Goal: Find specific page/section: Find specific page/section

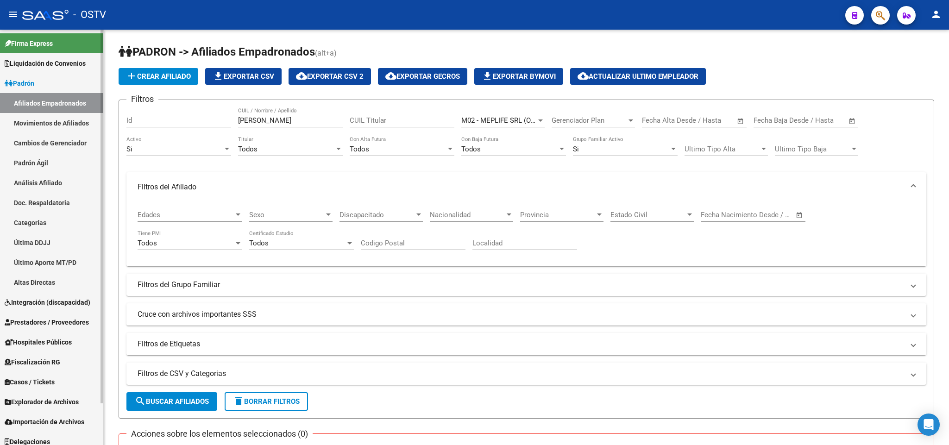
scroll to position [46, 0]
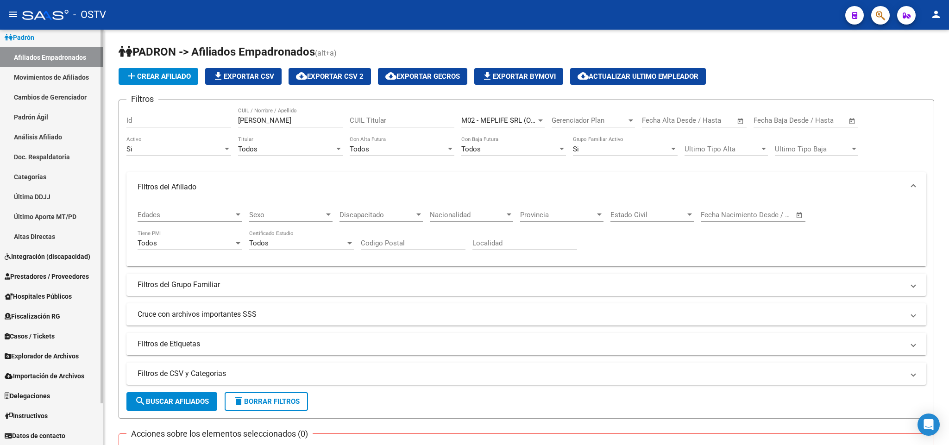
click at [43, 300] on span "Hospitales Públicos" at bounding box center [38, 296] width 67 height 10
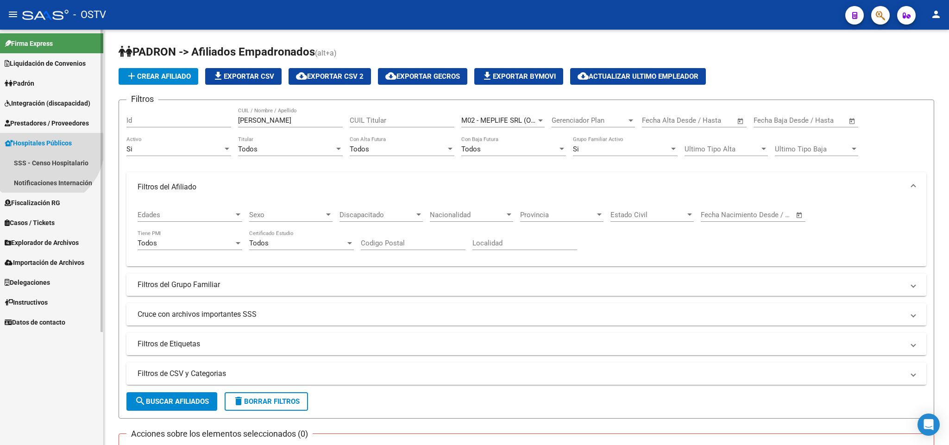
scroll to position [0, 0]
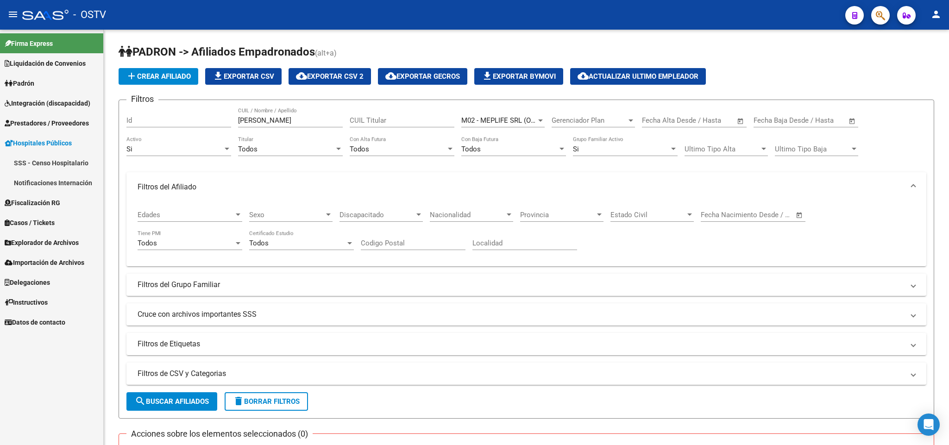
click at [69, 179] on link "Notificaciones Internación" at bounding box center [51, 183] width 103 height 20
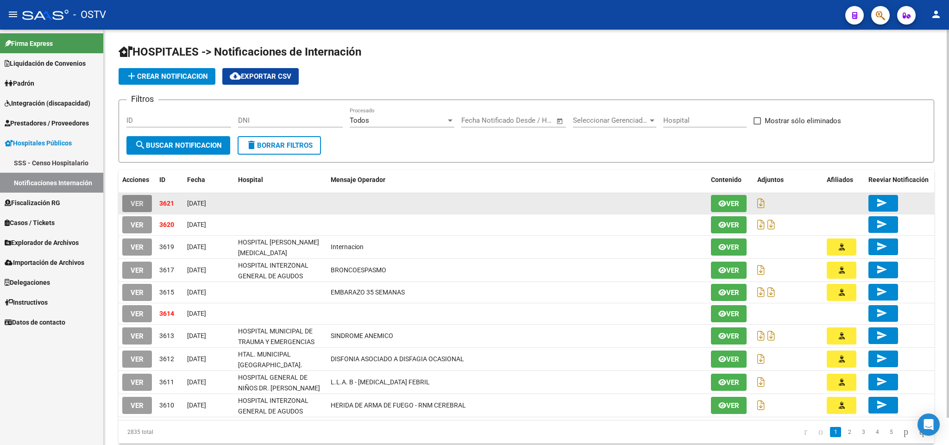
click at [146, 197] on button "VER" at bounding box center [137, 203] width 30 height 17
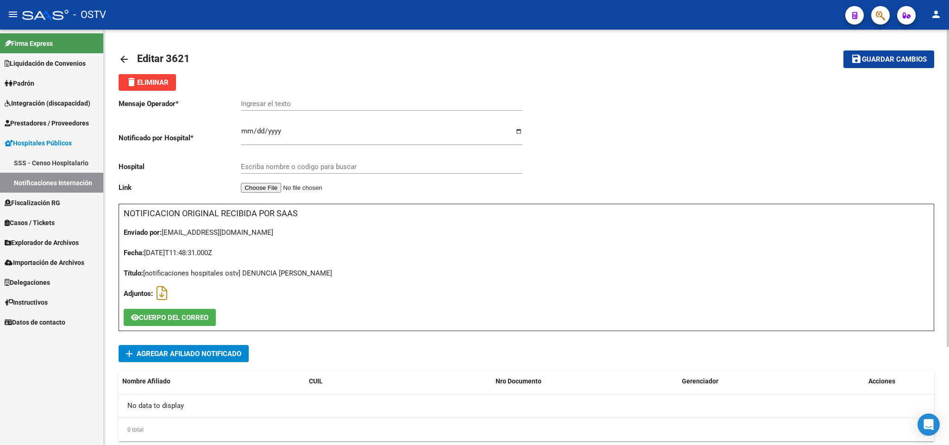
click at [119, 55] on mat-icon "arrow_back" at bounding box center [124, 59] width 11 height 11
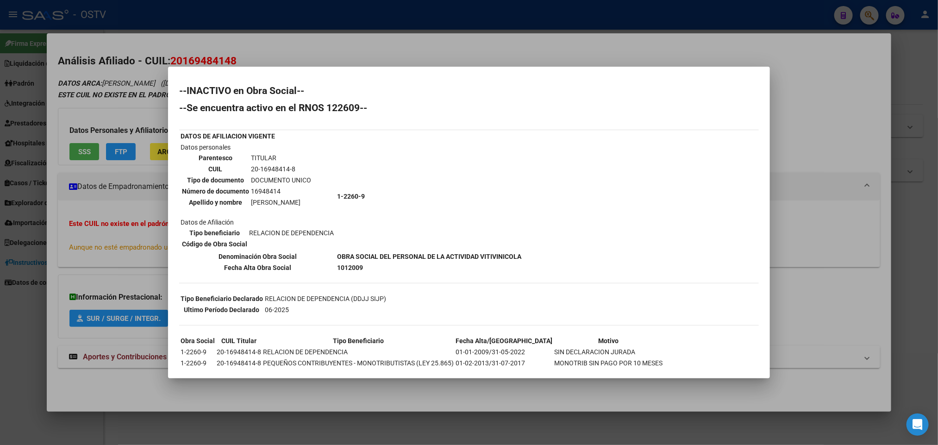
scroll to position [69, 0]
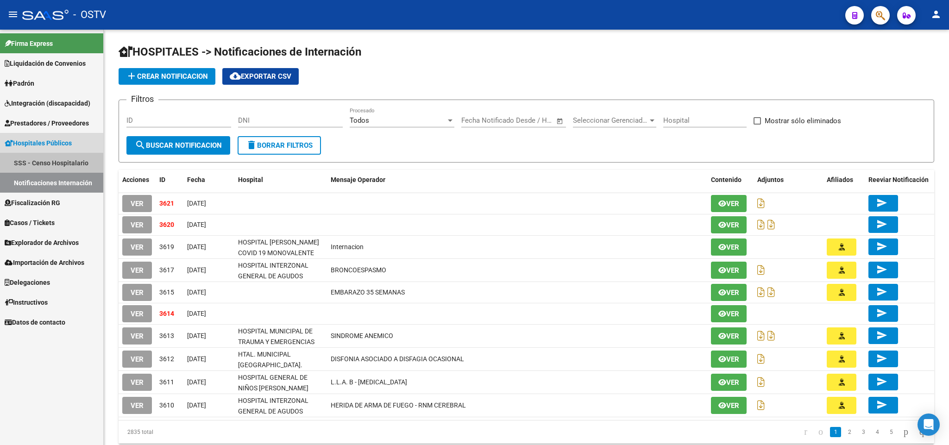
click at [46, 160] on link "SSS - Censo Hospitalario" at bounding box center [51, 163] width 103 height 20
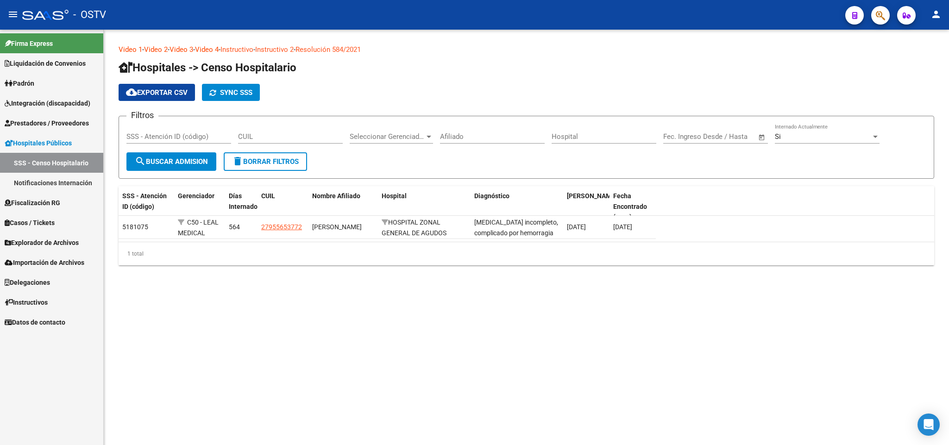
click at [48, 188] on link "Notificaciones Internación" at bounding box center [51, 183] width 103 height 20
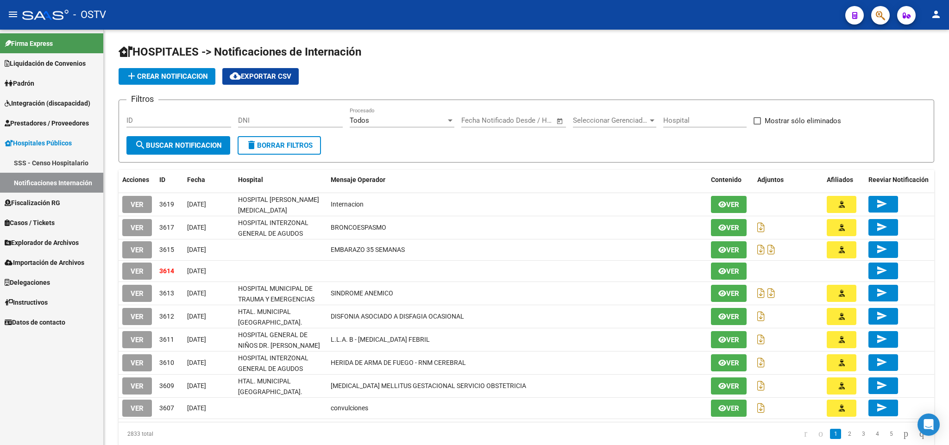
click at [25, 87] on span "Padrón" at bounding box center [20, 83] width 30 height 10
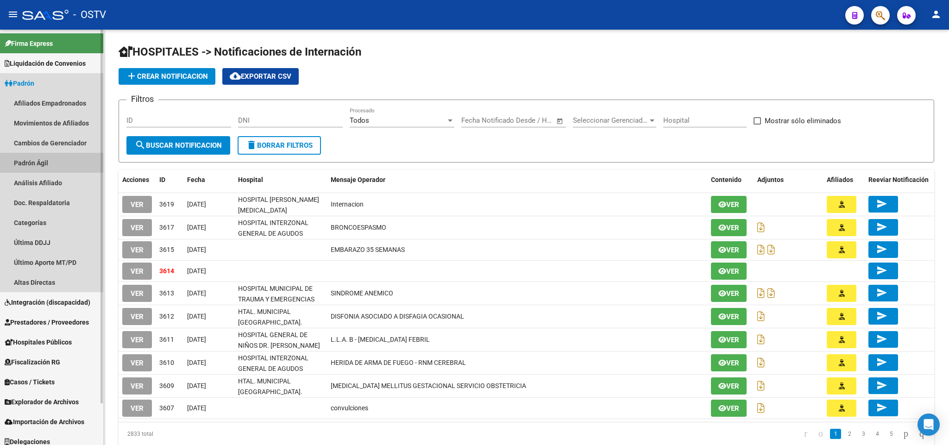
click at [49, 154] on link "Padrón Ágil" at bounding box center [51, 163] width 103 height 20
